Goal: Information Seeking & Learning: Learn about a topic

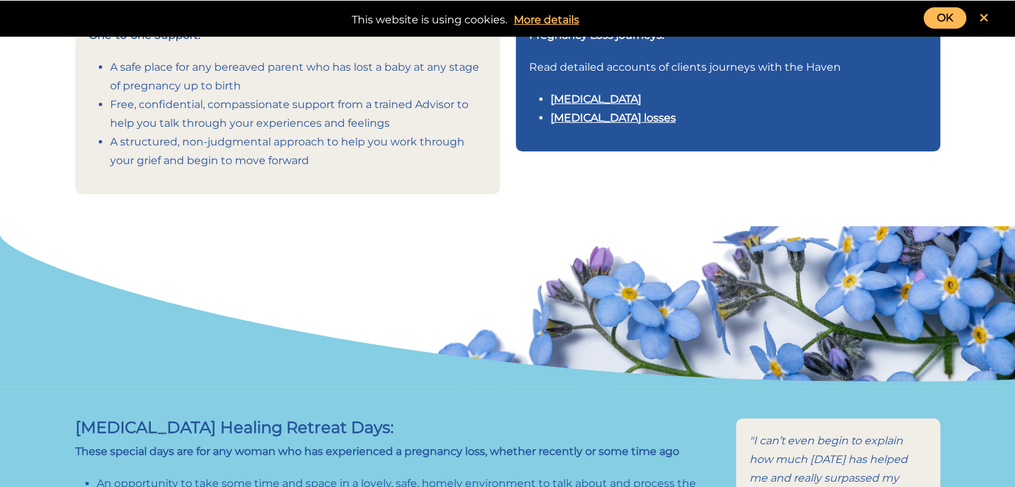
scroll to position [400, 0]
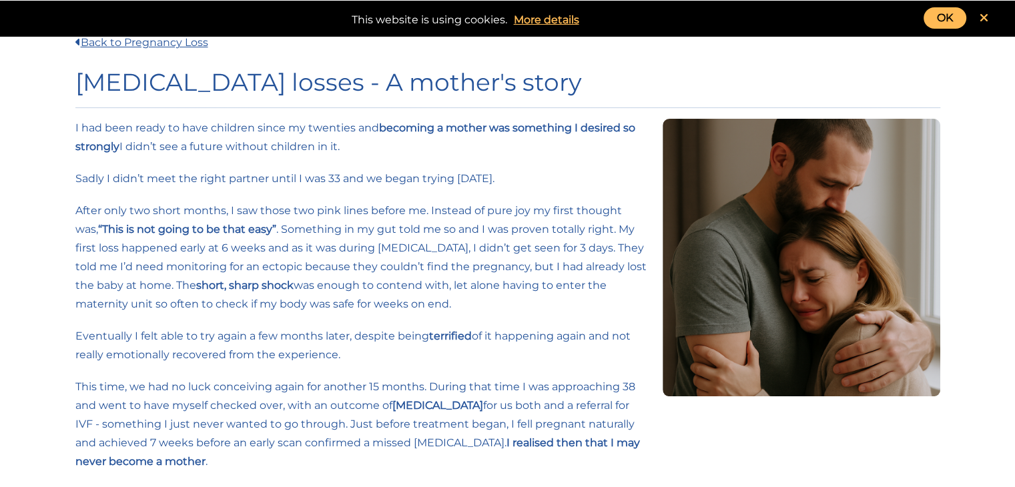
click at [948, 21] on link "OK" at bounding box center [944, 17] width 43 height 21
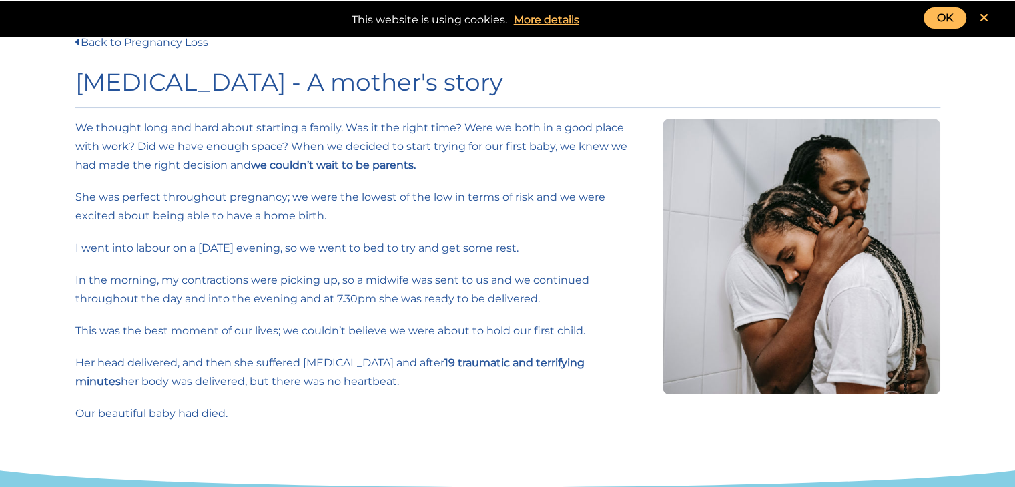
click at [949, 22] on link "OK" at bounding box center [944, 17] width 43 height 21
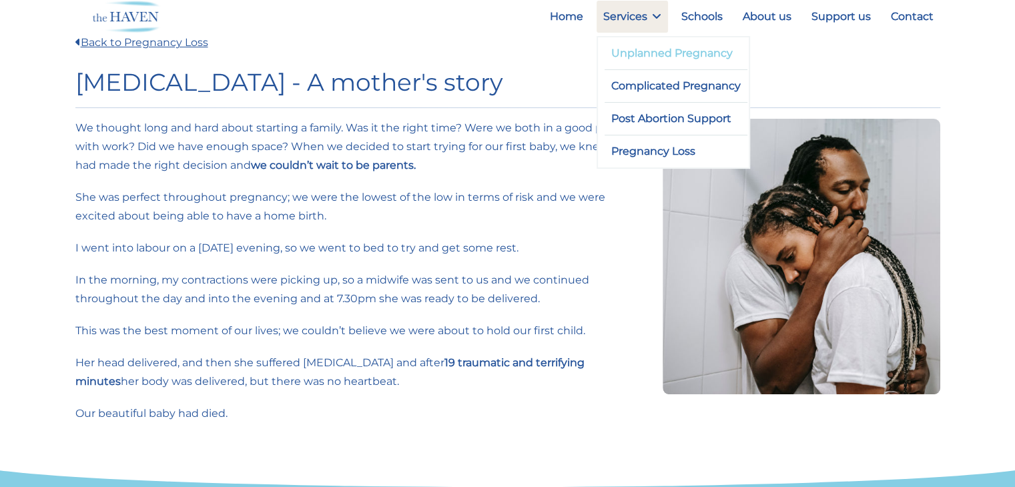
click at [649, 50] on link "Unplanned Pregnancy" at bounding box center [675, 53] width 143 height 32
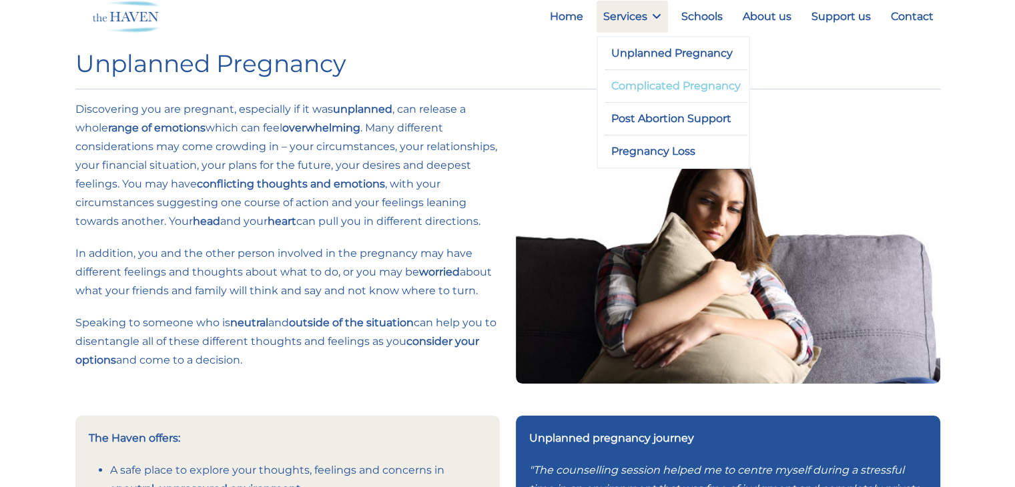
click at [651, 81] on link "Complicated Pregnancy" at bounding box center [675, 86] width 143 height 32
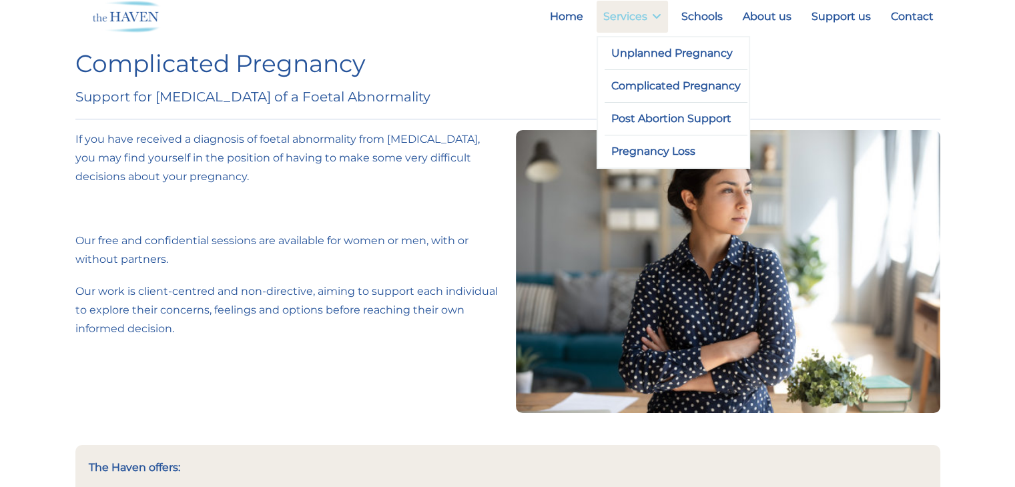
click at [663, 17] on link "Services" at bounding box center [631, 17] width 71 height 32
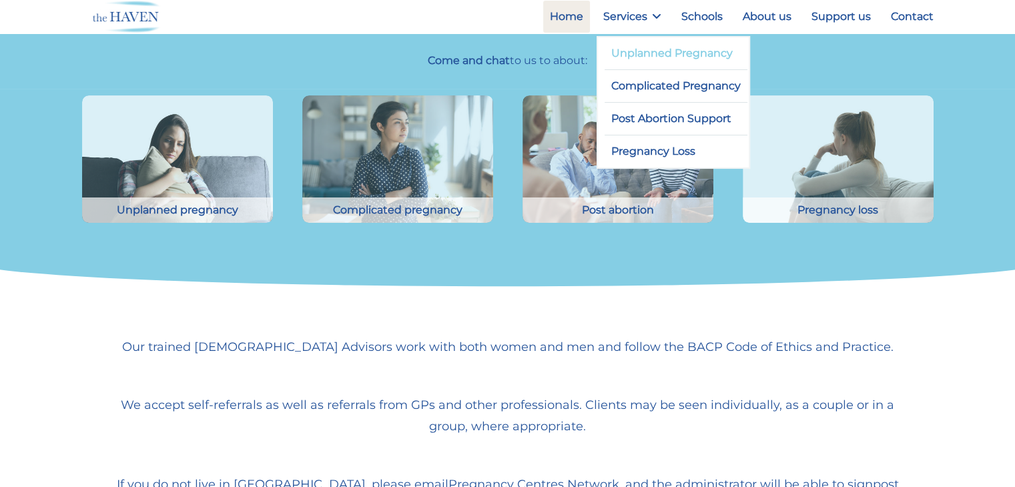
scroll to position [390, 0]
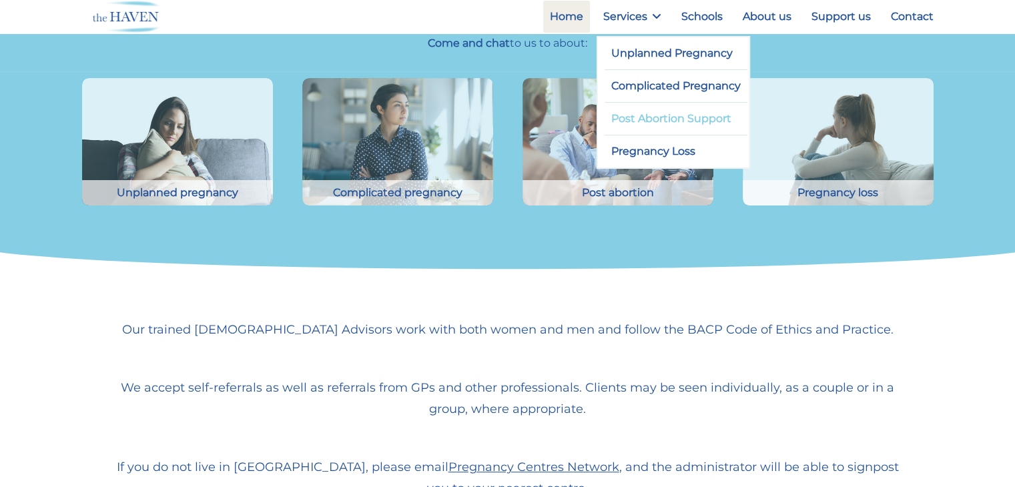
click at [666, 117] on link "Post Abortion Support" at bounding box center [675, 119] width 143 height 32
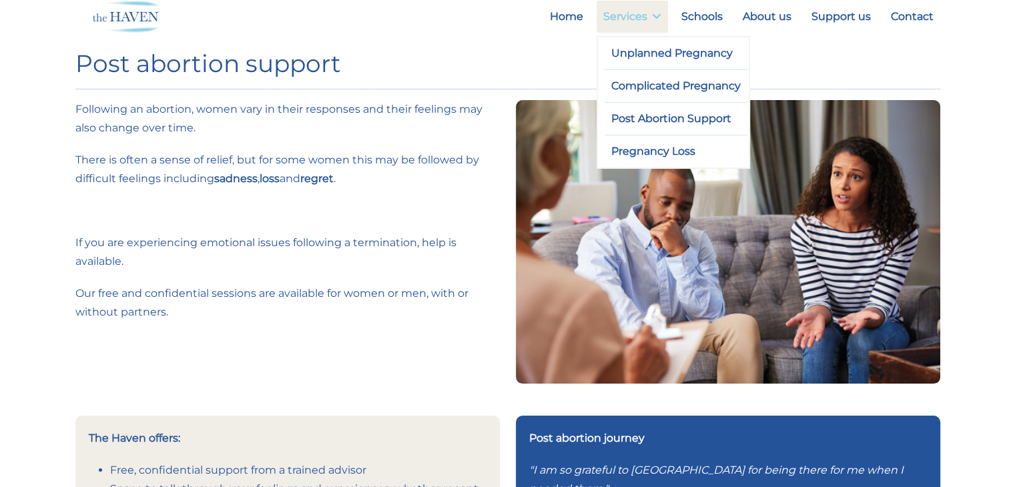
click at [648, 21] on link "Services" at bounding box center [631, 17] width 71 height 32
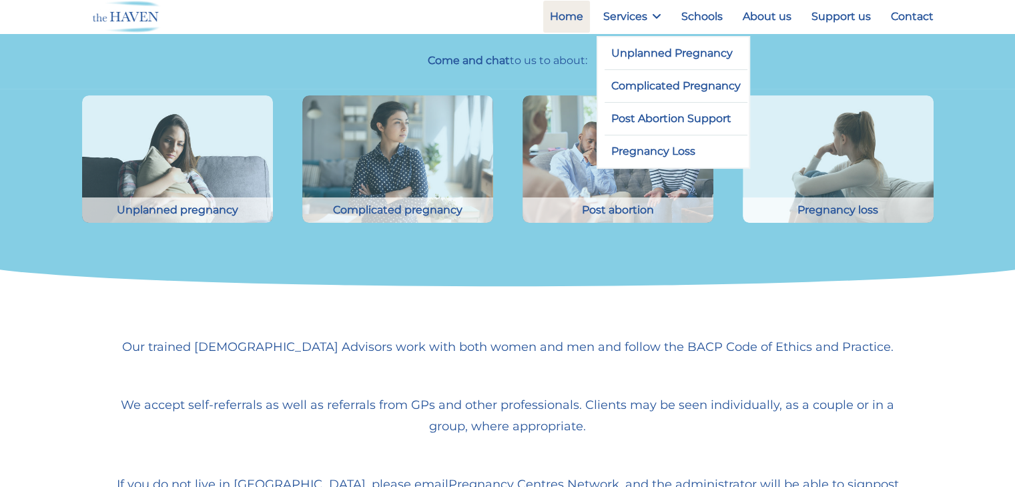
scroll to position [390, 0]
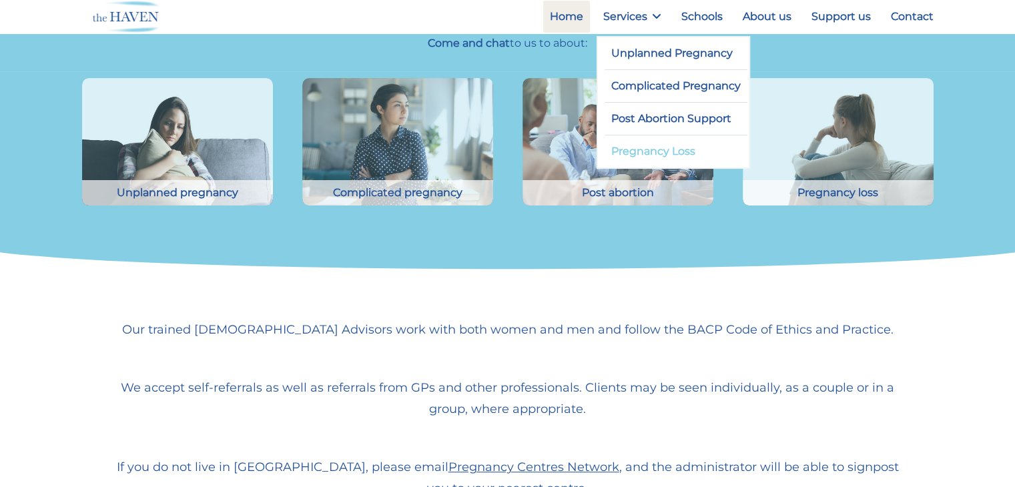
click at [675, 154] on link "Pregnancy Loss" at bounding box center [675, 151] width 143 height 32
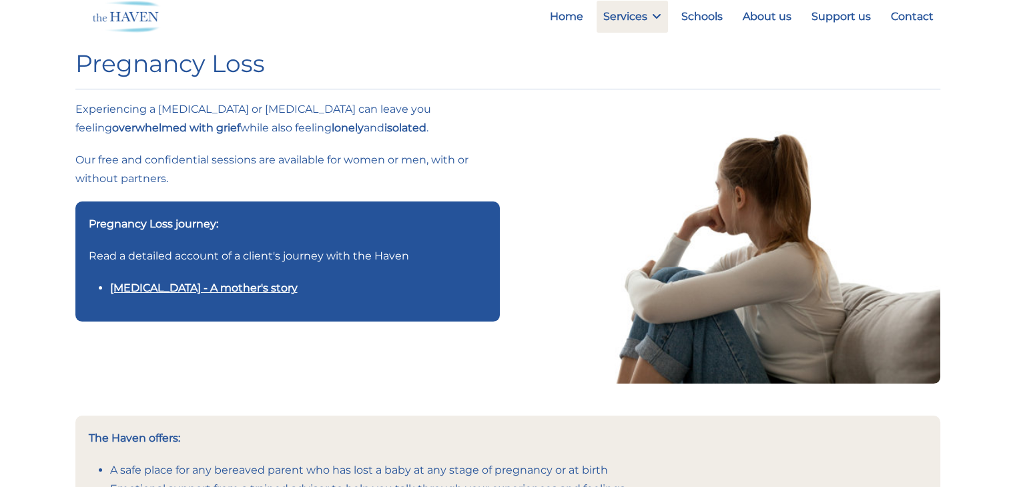
click at [147, 289] on link "[MEDICAL_DATA] - A mother's story" at bounding box center [203, 288] width 187 height 13
